Goal: Book appointment/travel/reservation

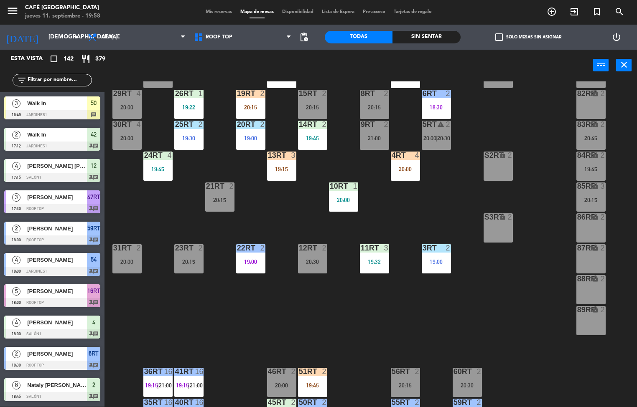
scroll to position [102, 0]
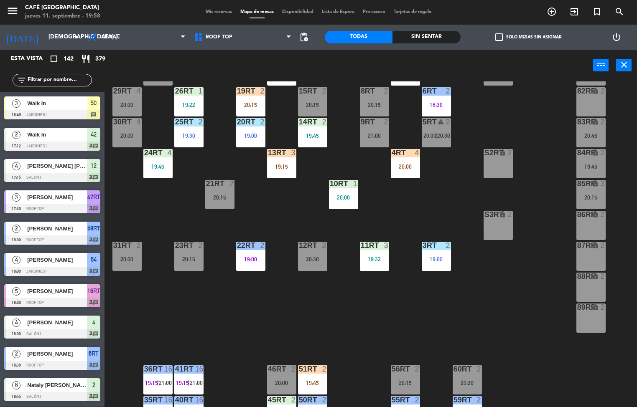
click at [150, 164] on div "19:45" at bounding box center [157, 167] width 29 height 6
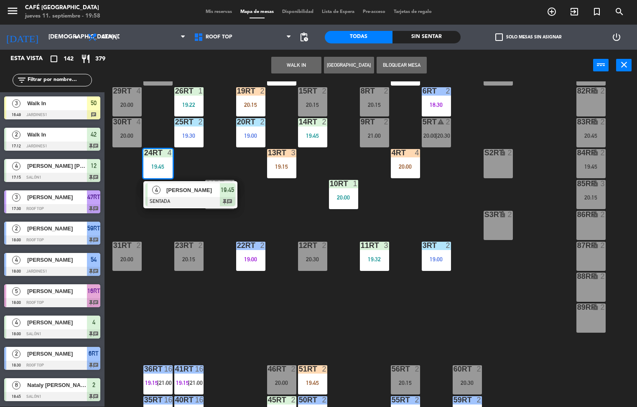
click at [160, 204] on div at bounding box center [190, 201] width 90 height 9
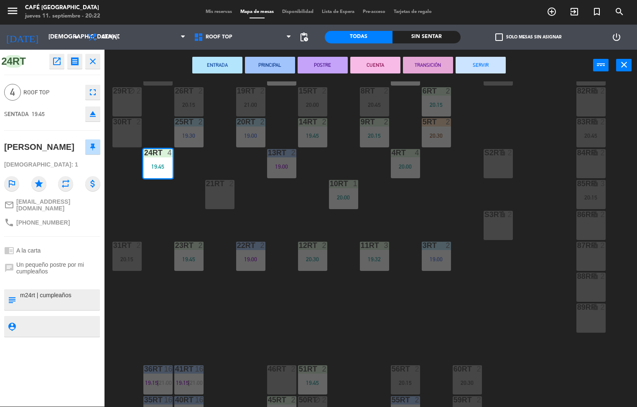
click at [274, 313] on div "18RT 5 20:30 16RT 3 20:00 28RT block 2 20:45 80RR lock 2 20:45 27RT block 5 7RT…" at bounding box center [374, 244] width 526 height 326
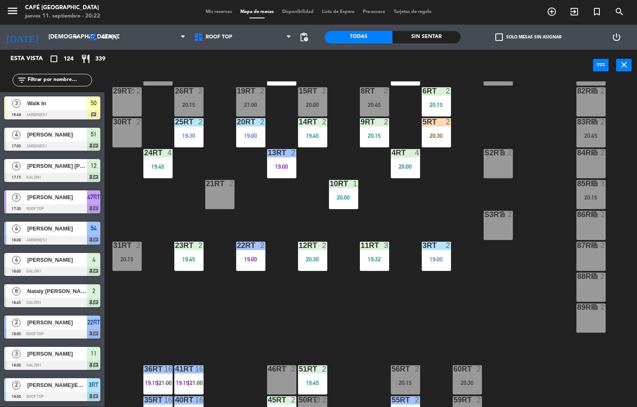
click at [193, 256] on div "19:45" at bounding box center [188, 259] width 29 height 6
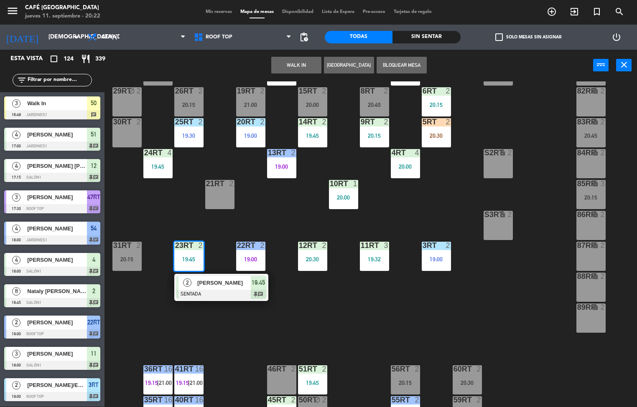
scroll to position [0, 0]
click at [235, 295] on div at bounding box center [221, 294] width 90 height 9
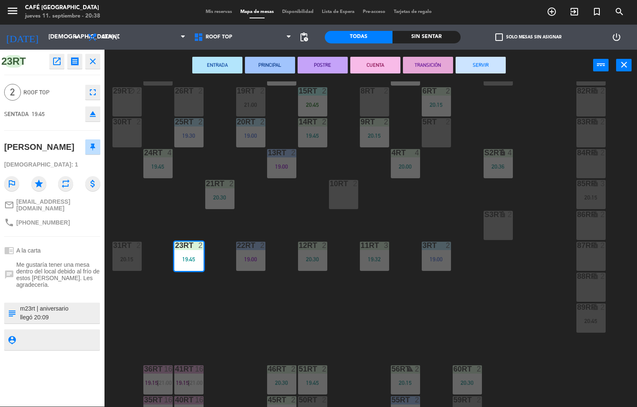
click at [378, 243] on div at bounding box center [374, 246] width 14 height 8
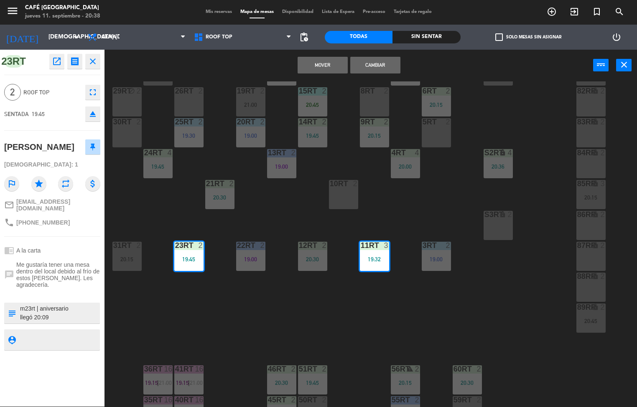
click at [421, 216] on div "18RT 5 20:30 16RT 3 20:00 28RT block 2 20:45 80RR lock 2 20:45 27RT block 5 7RT…" at bounding box center [374, 244] width 526 height 326
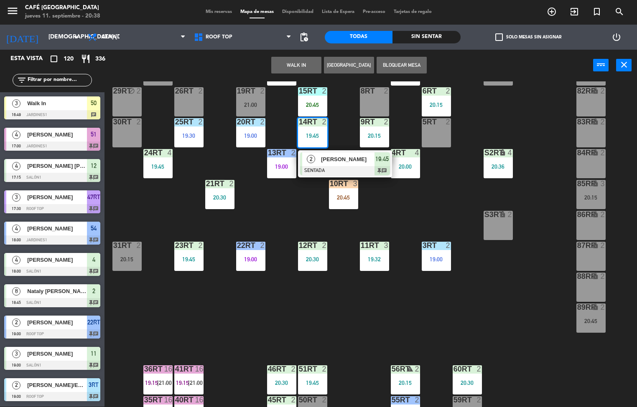
scroll to position [63, 0]
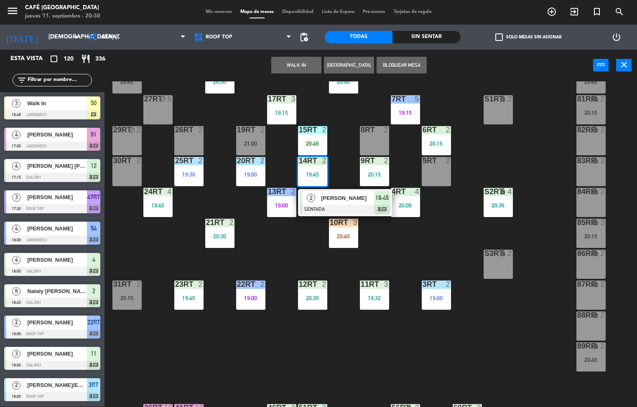
click at [423, 331] on div "18RT 5 20:30 16RT 3 20:00 28RT block 2 20:45 80RR lock 2 20:45 27RT block 5 7RT…" at bounding box center [374, 244] width 526 height 326
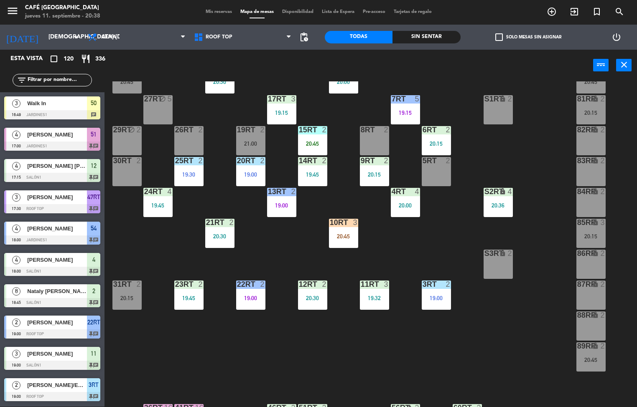
click at [288, 201] on div "13RT 2 19:00" at bounding box center [281, 202] width 29 height 29
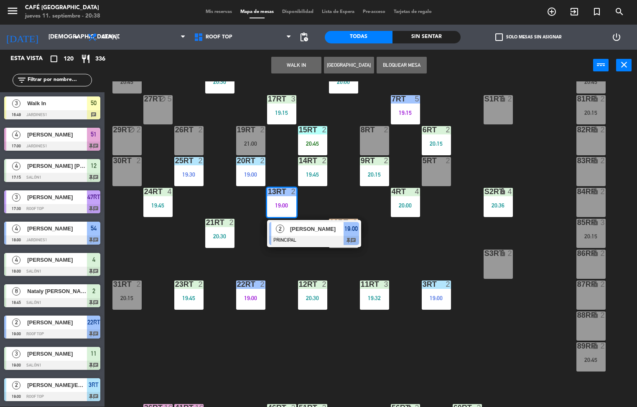
click at [400, 246] on div "18RT 5 20:30 16RT 3 20:00 28RT block 2 20:45 80RR lock 2 20:45 27RT block 5 7RT…" at bounding box center [374, 244] width 526 height 326
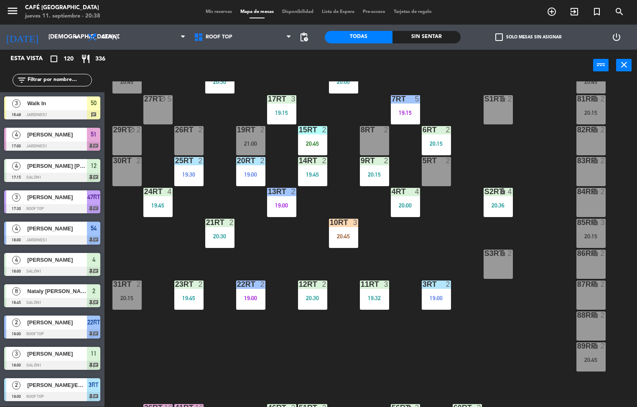
click at [345, 232] on div "10RT 3 20:45" at bounding box center [343, 233] width 29 height 29
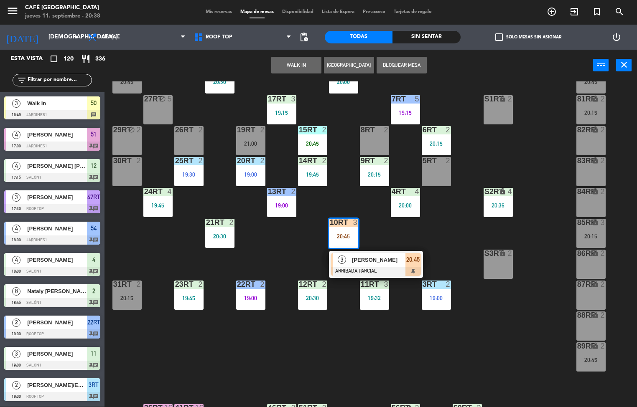
click at [449, 234] on div "18RT 5 20:30 16RT 3 20:00 28RT block 2 20:45 80RR lock 2 20:45 27RT block 5 7RT…" at bounding box center [374, 244] width 526 height 326
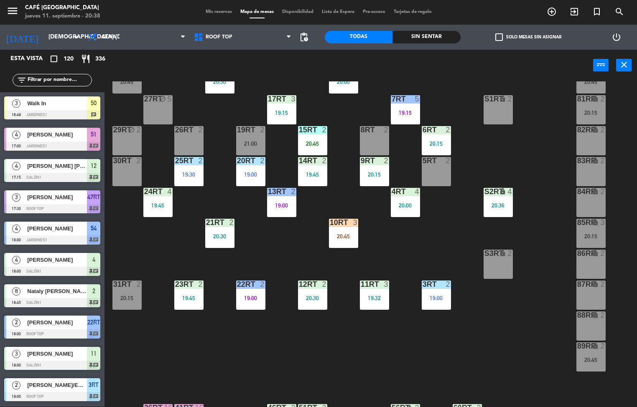
click at [277, 102] on div at bounding box center [281, 99] width 14 height 8
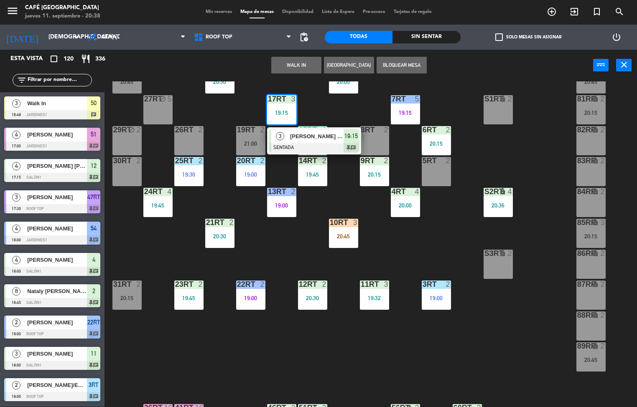
click at [408, 251] on div "18RT 5 20:30 16RT 3 20:00 28RT block 2 20:45 80RR lock 2 20:45 27RT block 5 7RT…" at bounding box center [374, 244] width 526 height 326
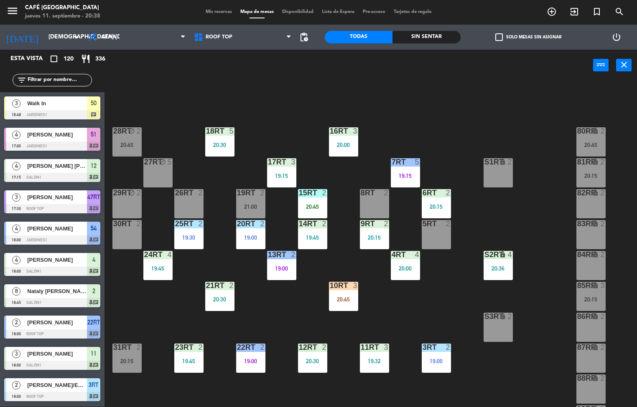
scroll to position [3, 0]
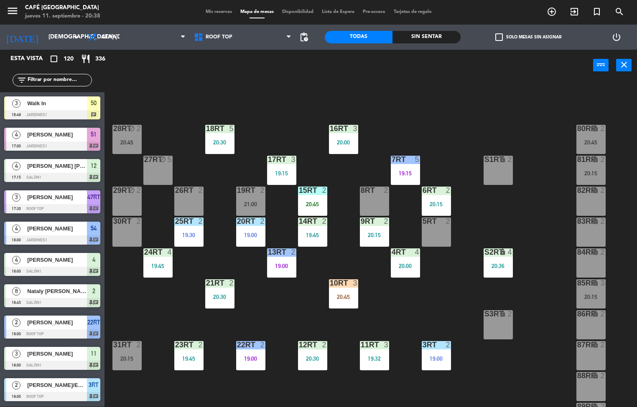
click at [342, 128] on div at bounding box center [343, 129] width 14 height 8
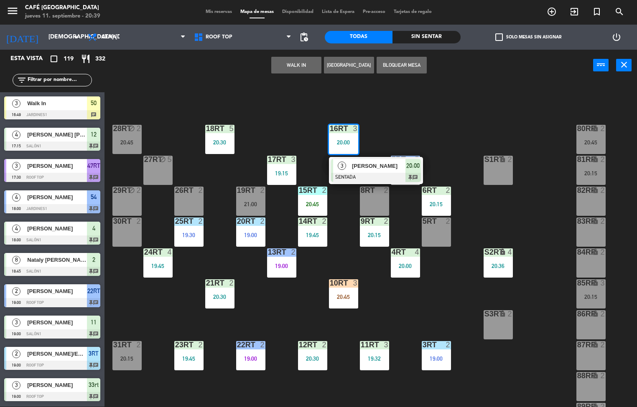
click at [274, 136] on div "18RT 5 20:30 16RT 3 20:00 3 [PERSON_NAME] SENTADA 20:00 chat 28RT block 2 20:45…" at bounding box center [374, 244] width 526 height 326
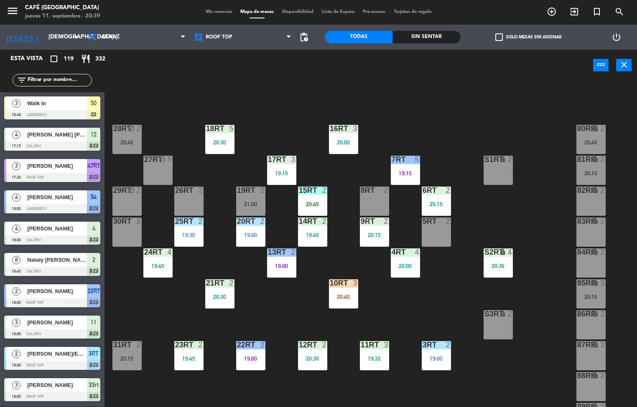
click at [279, 172] on div "19:15" at bounding box center [281, 173] width 29 height 6
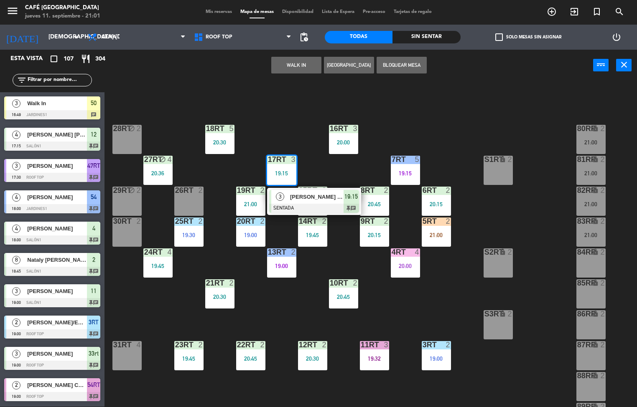
click at [275, 305] on div "18RT 5 20:30 16RT 3 20:00 28RT block 2 80RR lock 2 21:00 27RT block 4 20:36 7RT…" at bounding box center [374, 244] width 526 height 326
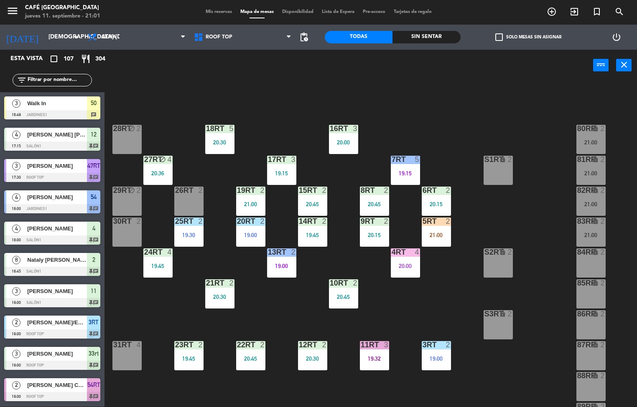
click at [290, 330] on div "18RT 5 20:30 16RT 3 20:00 28RT block 2 80RR lock 2 21:00 27RT block 4 20:36 7RT…" at bounding box center [374, 244] width 526 height 326
click at [256, 204] on div "21:00" at bounding box center [250, 204] width 29 height 6
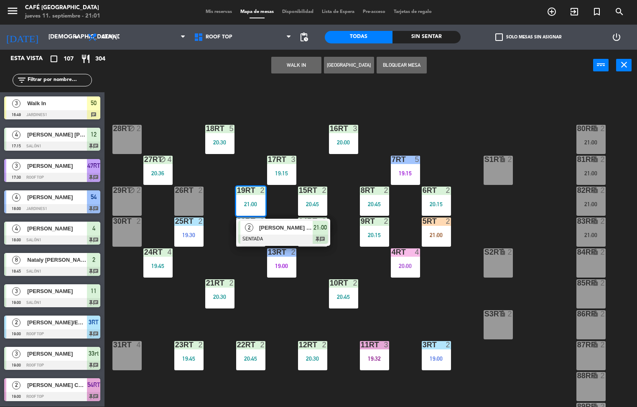
click at [283, 234] on div "[PERSON_NAME] [PERSON_NAME]" at bounding box center [285, 228] width 54 height 14
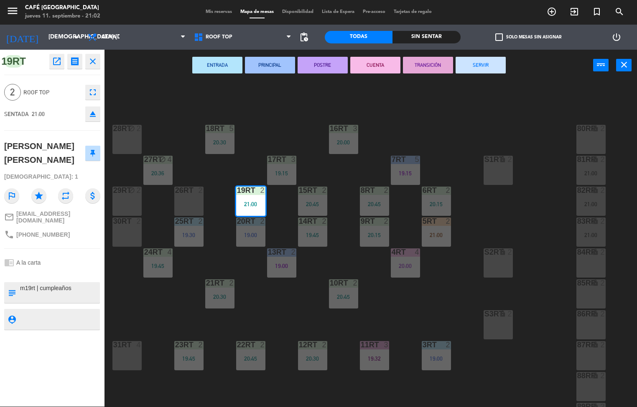
click at [449, 104] on div "18RT 5 20:30 16RT 3 20:00 28RT block 2 80RR lock 2 27RT block 4 20:36 7RT 5 19:…" at bounding box center [374, 244] width 526 height 326
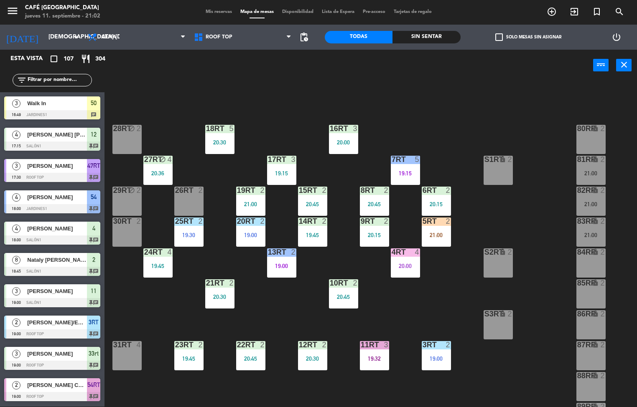
click at [316, 190] on div "menu Café Museo Larco jueves 11. septiembre - 21:02 Mis reservas Mapa de mesas …" at bounding box center [318, 203] width 637 height 407
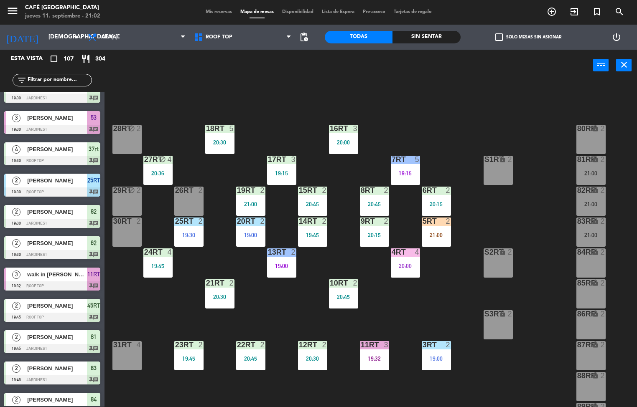
click at [316, 199] on div "15RT 2 20:45" at bounding box center [312, 201] width 29 height 29
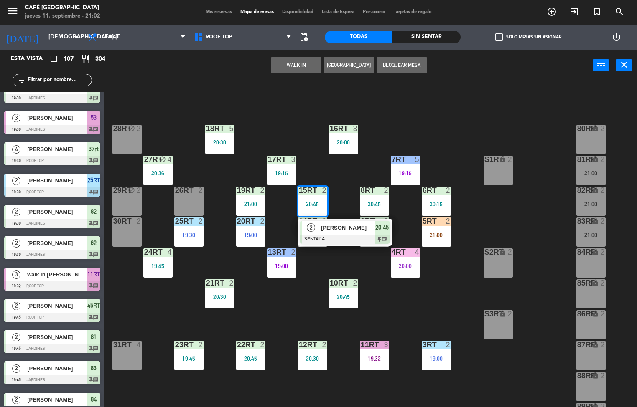
click at [346, 232] on span "[PERSON_NAME]" at bounding box center [347, 227] width 53 height 9
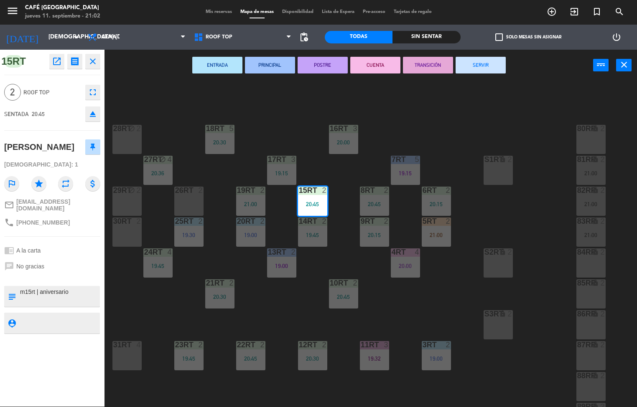
click at [451, 116] on div "18RT 5 20:30 16RT 3 20:00 28RT block 2 80RR lock 2 27RT block 4 20:36 7RT 5 19:…" at bounding box center [374, 244] width 526 height 326
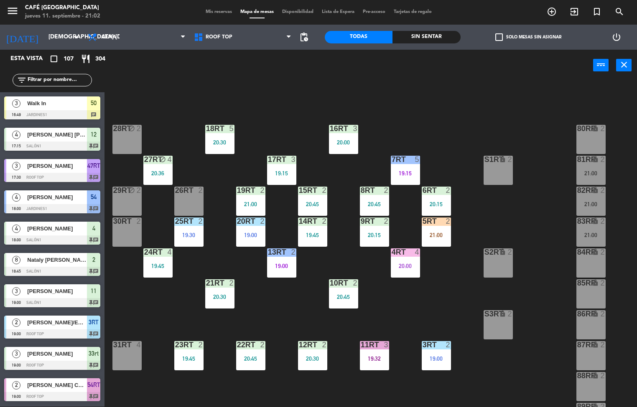
click at [247, 226] on div "20RT 2" at bounding box center [250, 222] width 29 height 8
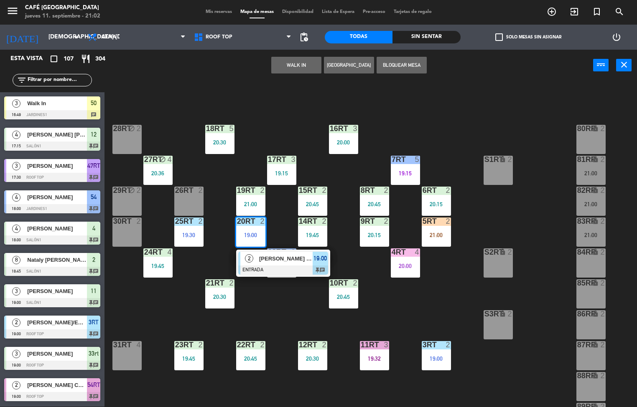
scroll to position [707, 0]
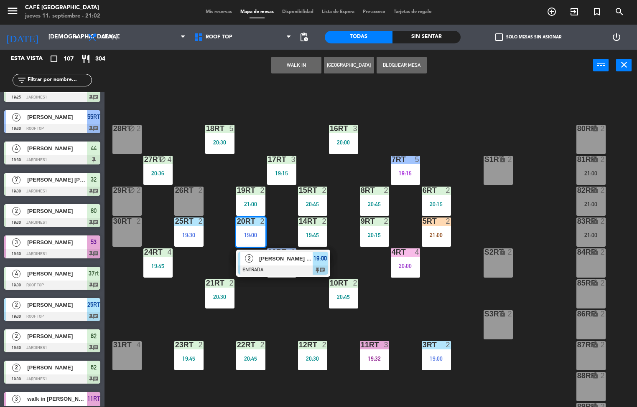
click at [273, 258] on span "[PERSON_NAME] [PERSON_NAME]" at bounding box center [285, 258] width 53 height 9
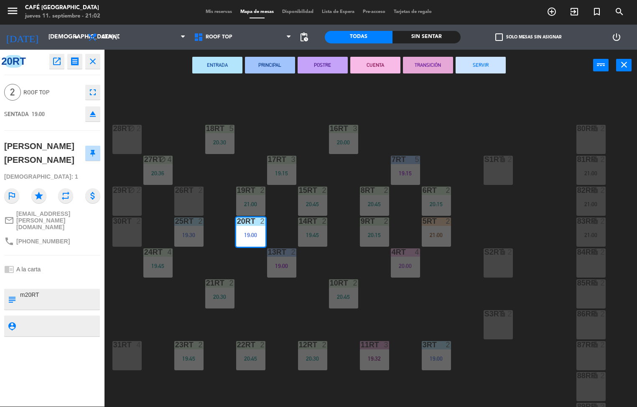
click at [292, 307] on div "18RT 5 20:30 16RT 3 20:00 28RT block 2 80RR lock 2 27RT block 4 20:36 7RT 5 19:…" at bounding box center [374, 244] width 526 height 326
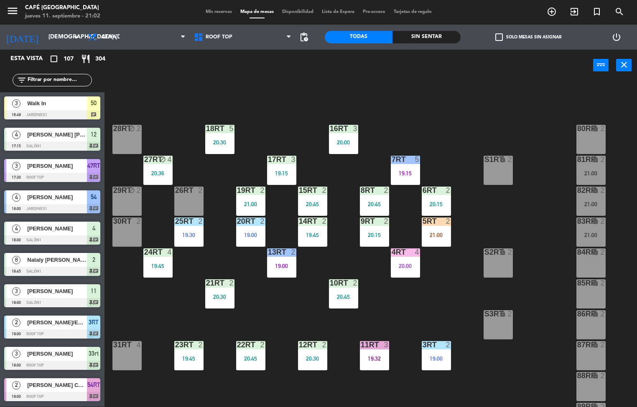
click at [218, 136] on div "18RT 5 20:30" at bounding box center [219, 139] width 29 height 29
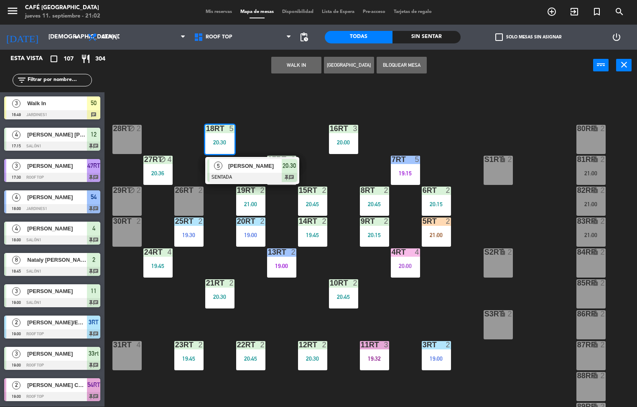
scroll to position [0, 0]
click at [243, 165] on span "[PERSON_NAME]" at bounding box center [254, 166] width 53 height 9
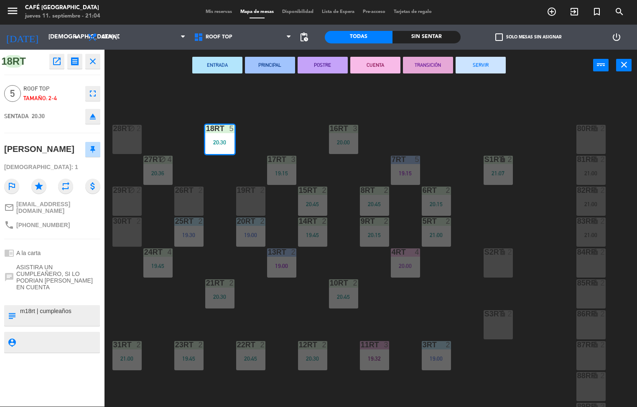
click at [158, 291] on div "18RT 5 20:30 16RT 3 20:00 28RT block 2 80RR lock 2 27RT block 4 20:36 7RT 5 19:…" at bounding box center [374, 244] width 526 height 326
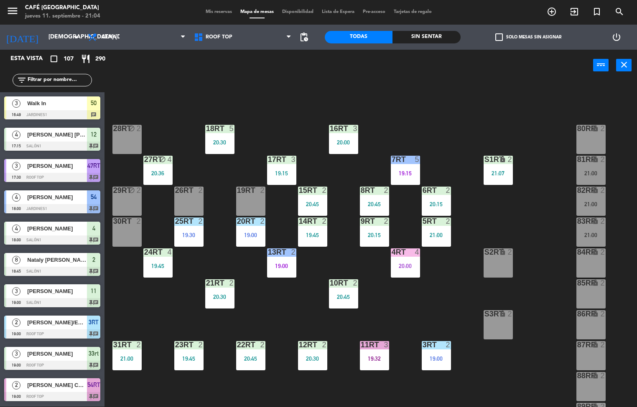
click at [127, 358] on div "21:00" at bounding box center [126, 359] width 29 height 6
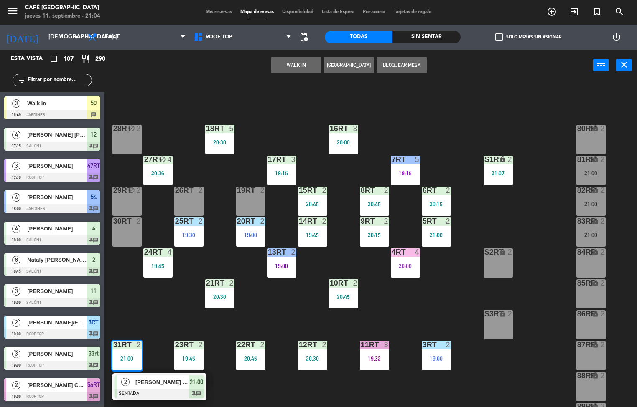
scroll to position [206, 0]
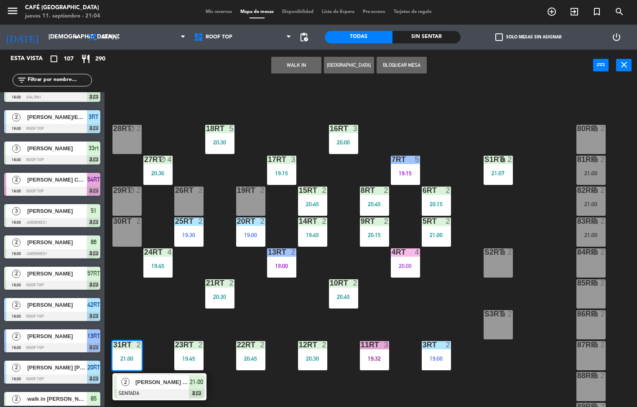
click at [142, 389] on div at bounding box center [159, 393] width 90 height 9
